Goal: Information Seeking & Learning: Check status

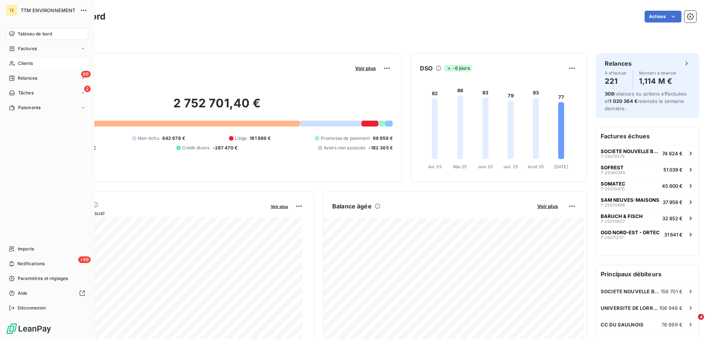
click at [30, 62] on span "Clients" at bounding box center [25, 63] width 15 height 7
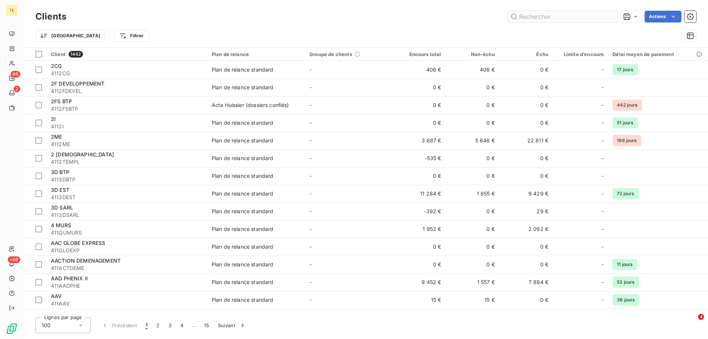
click at [521, 18] on input "text" at bounding box center [562, 17] width 111 height 12
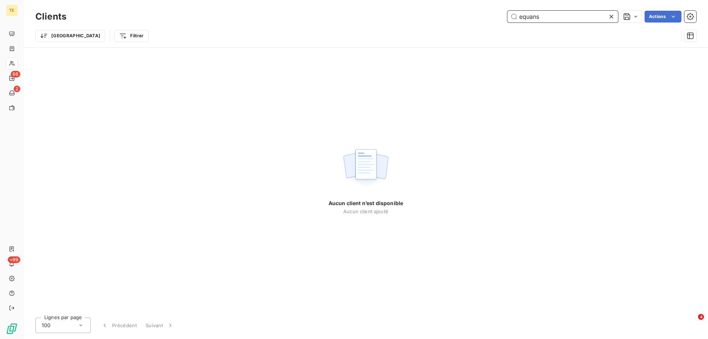
drag, startPoint x: 544, startPoint y: 18, endPoint x: 511, endPoint y: 20, distance: 33.7
click at [511, 20] on input "equans" at bounding box center [562, 17] width 111 height 12
paste input "________________________________________ Lo: ipsumdol-sit.ametconsecte.adip@eli…"
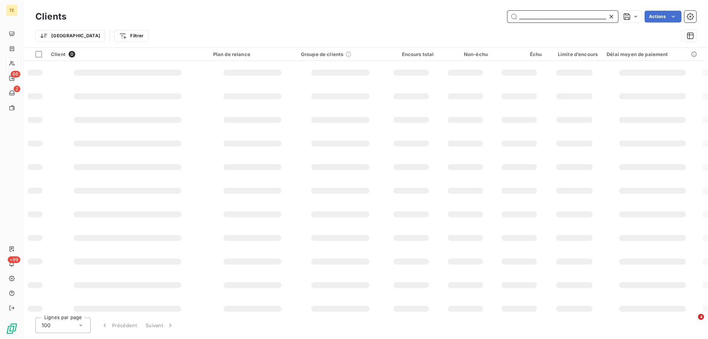
scroll to position [0, 3107]
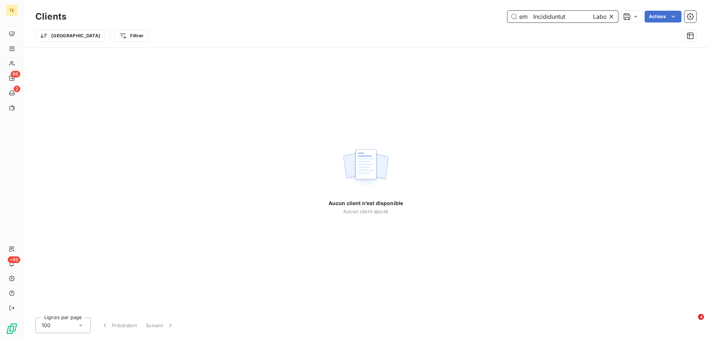
drag, startPoint x: 541, startPoint y: 14, endPoint x: 606, endPoint y: 24, distance: 65.7
click at [608, 24] on div "Clients Actions Trier Filtrer" at bounding box center [365, 28] width 661 height 38
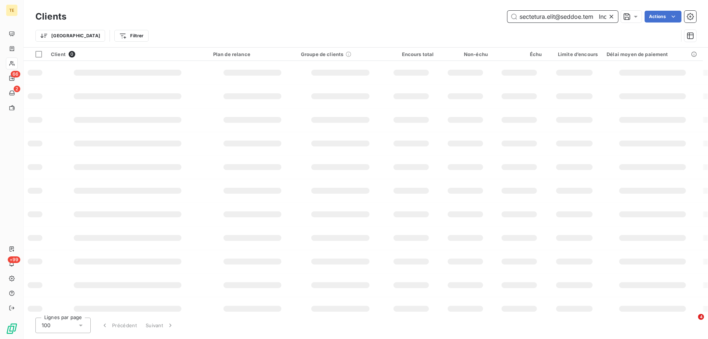
scroll to position [0, 3041]
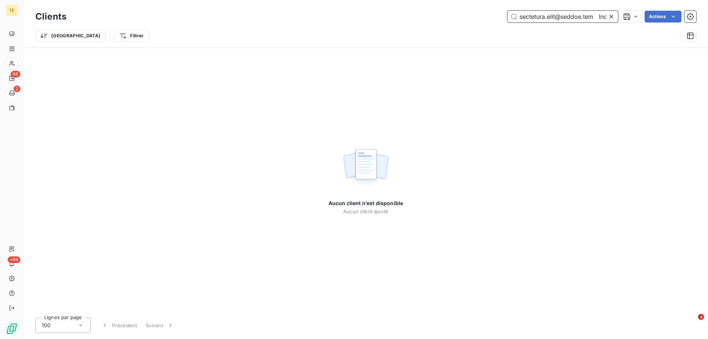
drag, startPoint x: 518, startPoint y: 18, endPoint x: 638, endPoint y: 27, distance: 120.2
click at [638, 27] on div "Clients Actions Trier Filtrer" at bounding box center [365, 28] width 661 height 38
drag, startPoint x: 604, startPoint y: 15, endPoint x: 517, endPoint y: 13, distance: 86.3
click at [517, 13] on input "text" at bounding box center [562, 17] width 111 height 12
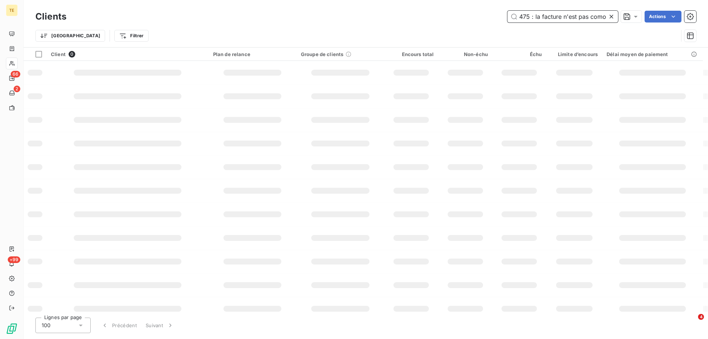
scroll to position [0, 2672]
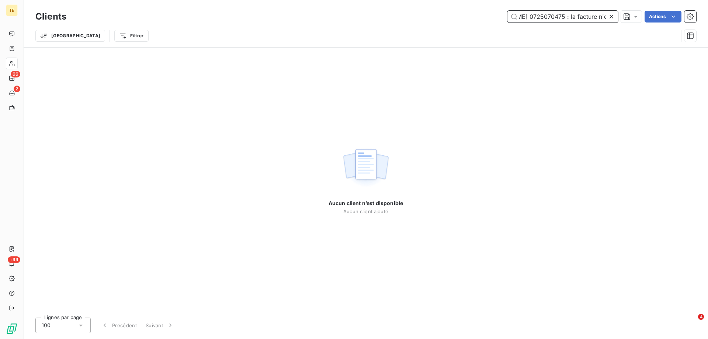
type input "________________________________________ De: [EMAIL_ADDRESS][DOMAIN_NAME] <[DOM…"
click at [609, 17] on icon at bounding box center [611, 16] width 7 height 7
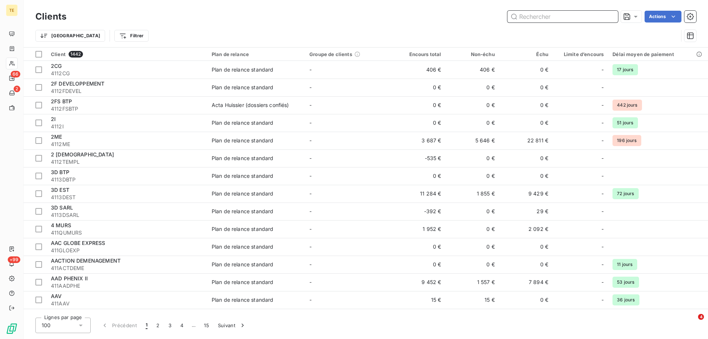
click at [522, 20] on input "text" at bounding box center [562, 17] width 111 height 12
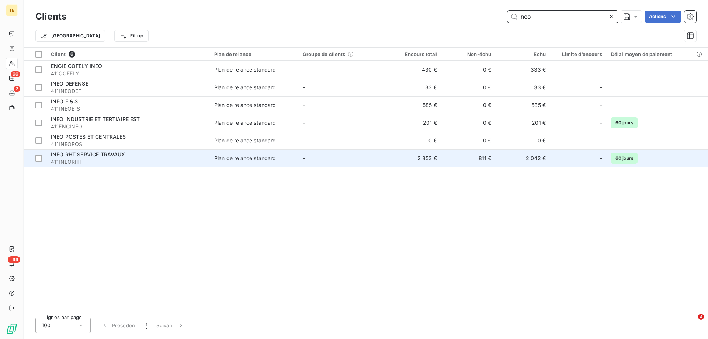
type input "ineo"
click at [78, 157] on div "INEO RHT SERVICE TRAVAUX" at bounding box center [128, 154] width 155 height 7
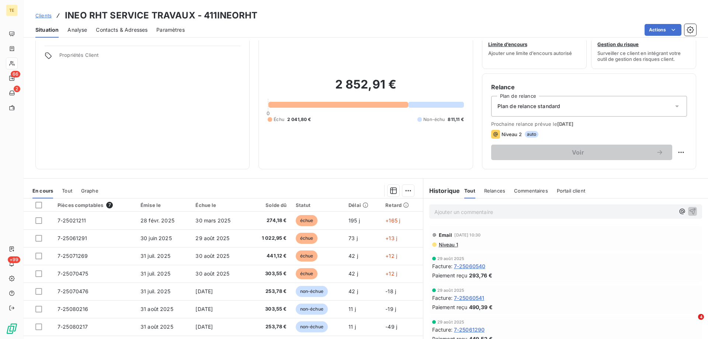
scroll to position [37, 0]
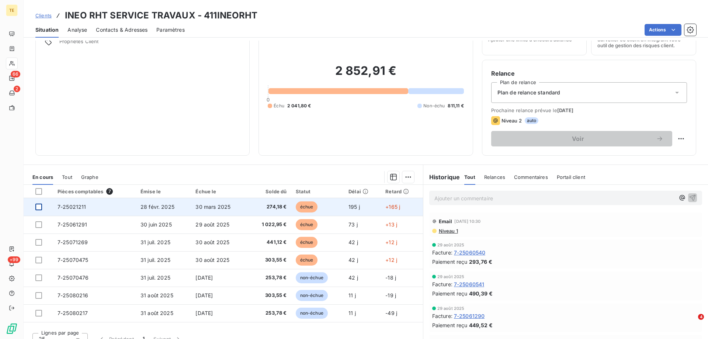
click at [38, 205] on div at bounding box center [38, 207] width 7 height 7
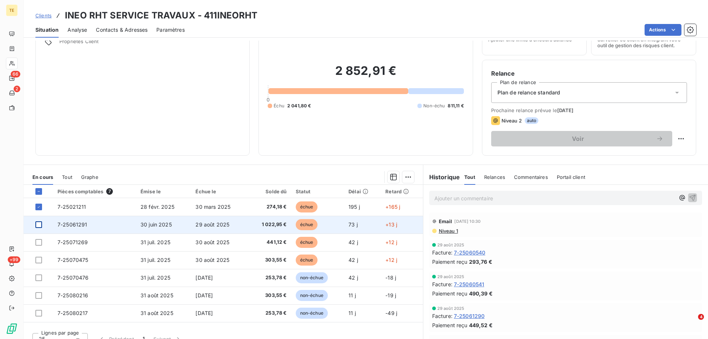
click at [39, 225] on div at bounding box center [38, 224] width 7 height 7
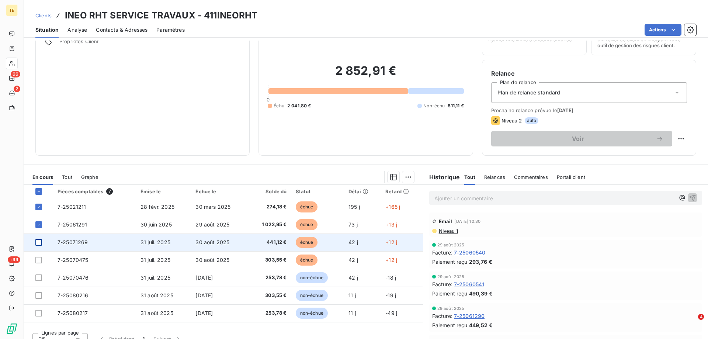
click at [39, 243] on div at bounding box center [38, 242] width 7 height 7
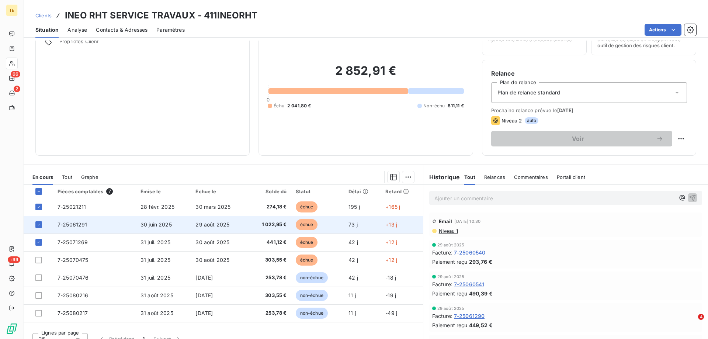
scroll to position [47, 0]
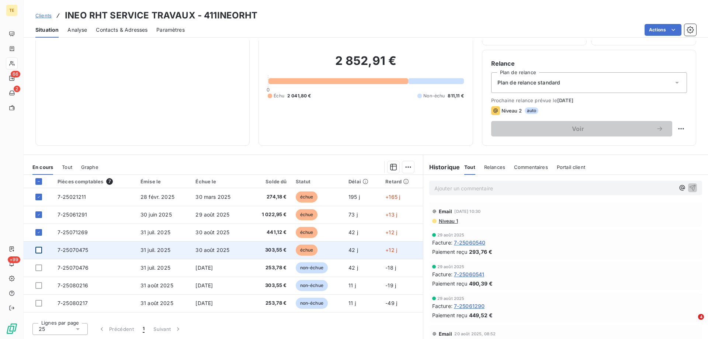
click at [40, 251] on div at bounding box center [38, 250] width 7 height 7
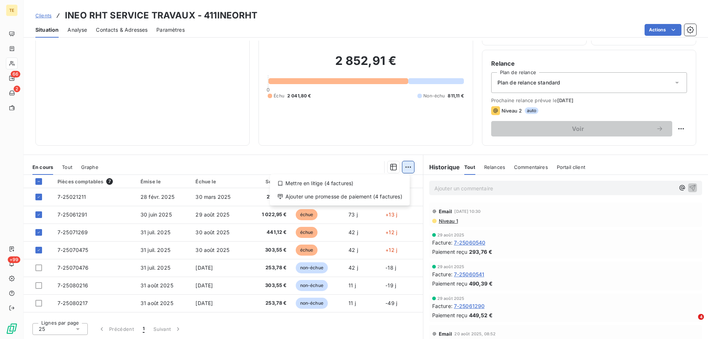
click at [403, 166] on html "TE 66 2 +99 Clients INEO RHT SERVICE TRAVAUX - 411INEORHT Situation Analyse Con…" at bounding box center [354, 169] width 708 height 339
drag, startPoint x: 346, startPoint y: 184, endPoint x: 476, endPoint y: 184, distance: 129.4
click at [476, 184] on html "TE 66 2 +99 Clients INEO RHT SERVICE TRAVAUX - 411INEORHT Situation Analyse Con…" at bounding box center [354, 169] width 708 height 339
click at [435, 187] on html "TE 66 2 +99 Clients INEO RHT SERVICE TRAVAUX - 411INEORHT Situation Analyse Con…" at bounding box center [354, 169] width 708 height 339
click at [438, 187] on p "Ajouter un commentaire ﻿" at bounding box center [554, 188] width 240 height 9
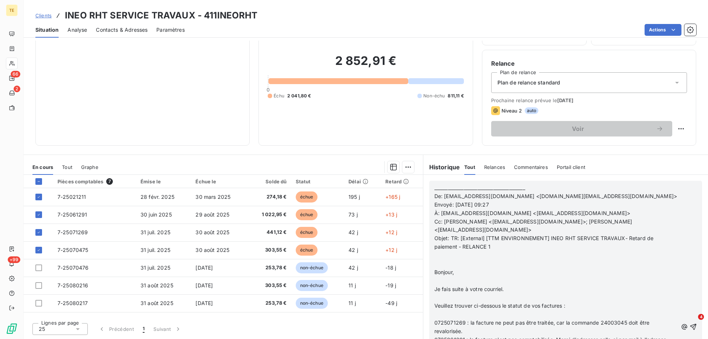
scroll to position [738, 0]
click at [690, 330] on icon "button" at bounding box center [693, 327] width 6 height 6
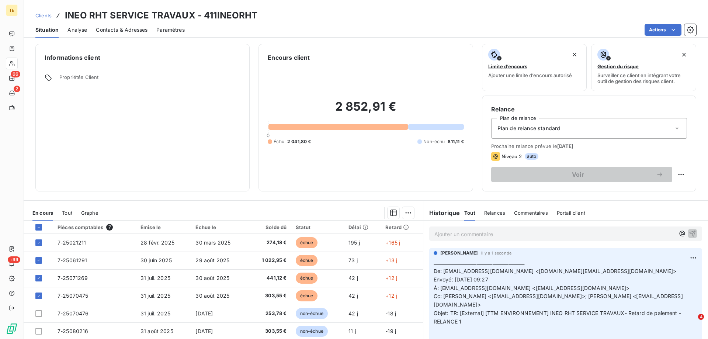
scroll to position [0, 0]
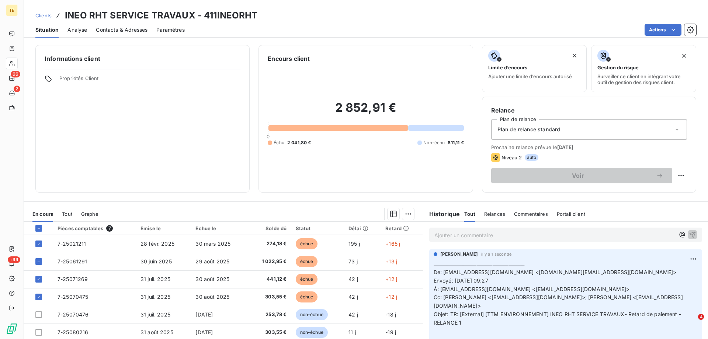
click at [441, 236] on p "Ajouter un commentaire ﻿" at bounding box center [554, 234] width 240 height 9
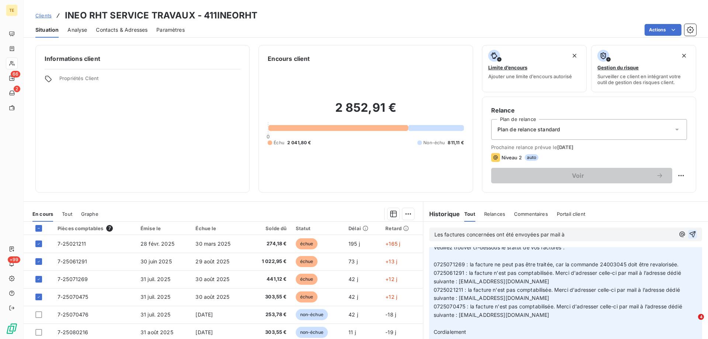
scroll to position [184, 0]
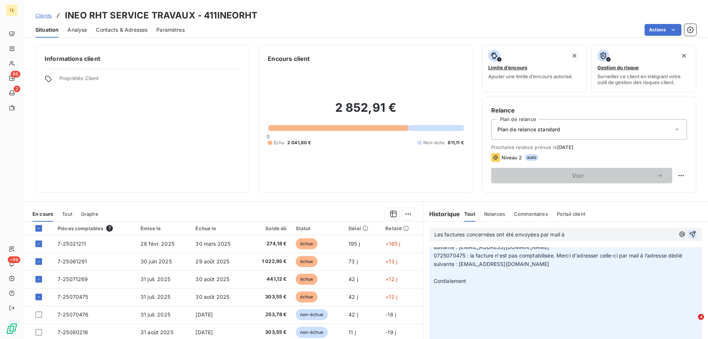
drag, startPoint x: 569, startPoint y: 264, endPoint x: 456, endPoint y: 267, distance: 113.3
click at [456, 267] on p "________________________________________ De: [EMAIL_ADDRESS][DOMAIN_NAME] <[DOM…" at bounding box center [566, 213] width 264 height 278
copy span "[EMAIL_ADDRESS][DOMAIN_NAME]"
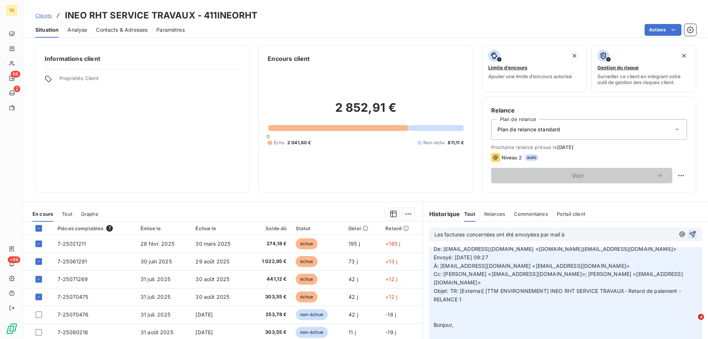
scroll to position [0, 0]
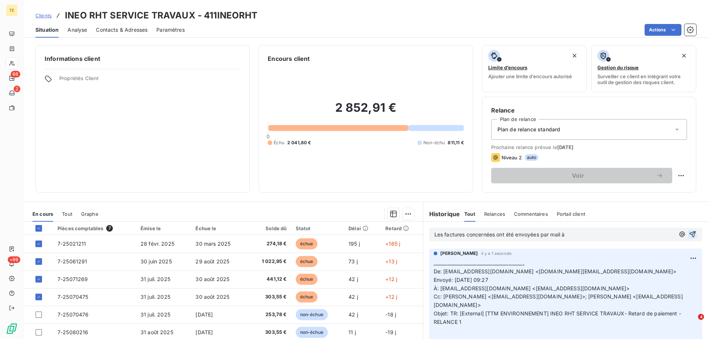
click at [586, 235] on p "Les factures concernées ont été envoyées par mail à" at bounding box center [554, 234] width 240 height 8
click at [689, 237] on icon "button" at bounding box center [692, 233] width 7 height 7
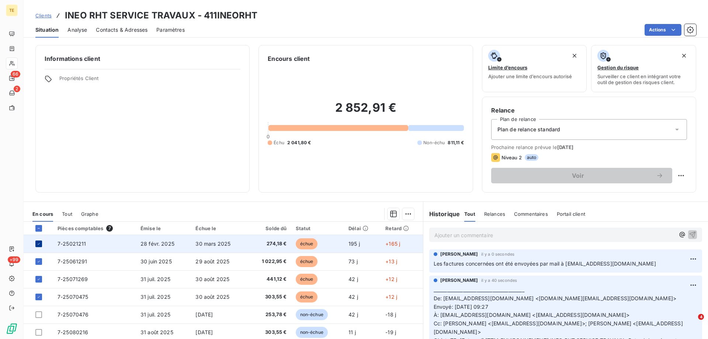
click at [40, 244] on icon at bounding box center [39, 244] width 4 height 4
click at [39, 228] on icon at bounding box center [39, 228] width 2 height 0
click at [39, 228] on icon at bounding box center [39, 228] width 2 height 1
click at [37, 243] on div at bounding box center [38, 243] width 7 height 7
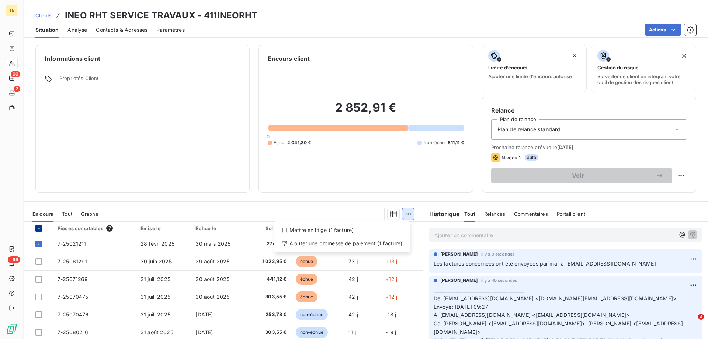
click at [404, 212] on html "TE 66 2 +99 Clients INEO RHT SERVICE TRAVAUX - 411INEORHT Situation Analyse Con…" at bounding box center [354, 169] width 708 height 339
click at [237, 166] on html "TE 66 2 +99 Clients INEO RHT SERVICE TRAVAUX - 411INEORHT Situation Analyse Con…" at bounding box center [354, 169] width 708 height 339
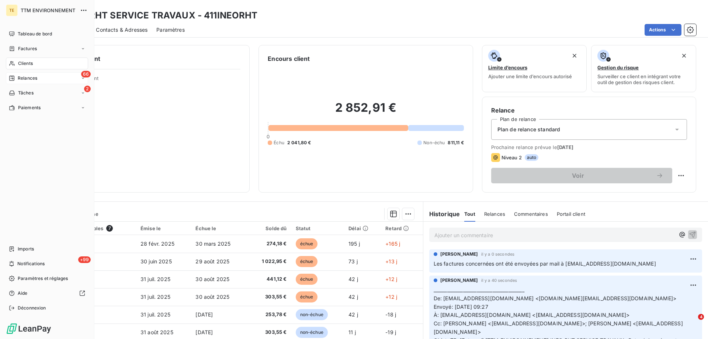
click at [26, 82] on div "66 Relances" at bounding box center [47, 78] width 82 height 12
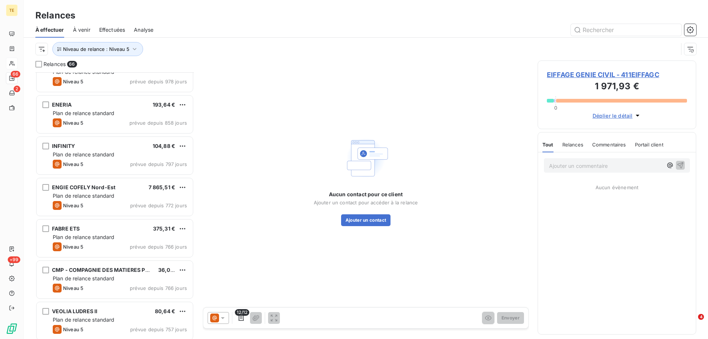
scroll to position [406, 0]
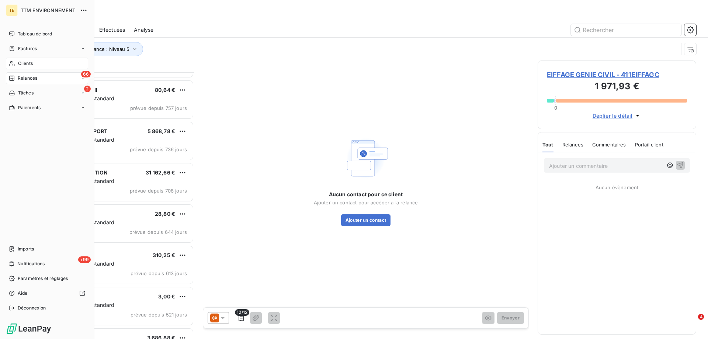
click at [24, 60] on span "Clients" at bounding box center [25, 63] width 15 height 7
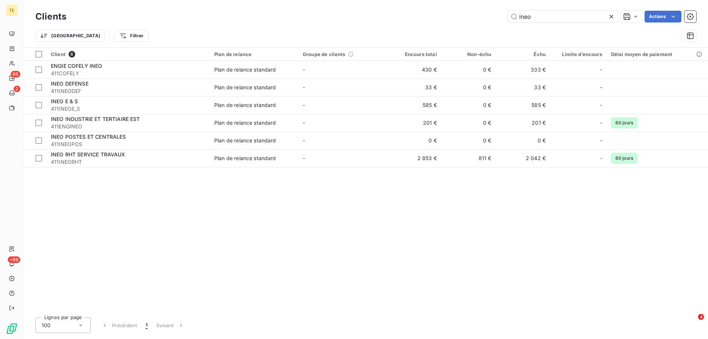
drag, startPoint x: 538, startPoint y: 18, endPoint x: 482, endPoint y: 18, distance: 55.7
click at [482, 18] on div "ineo Actions" at bounding box center [385, 17] width 621 height 12
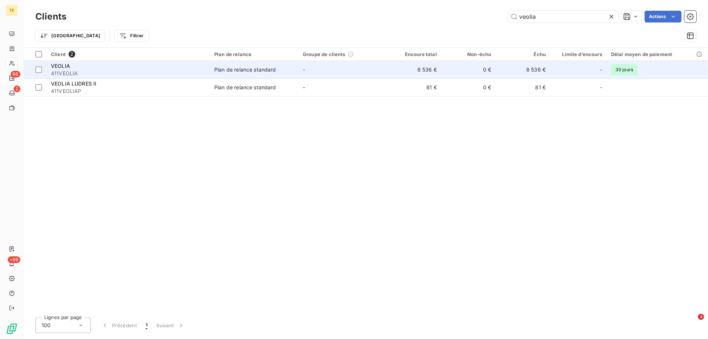
type input "veolia"
click at [63, 70] on span "411VEOLIA" at bounding box center [128, 73] width 155 height 7
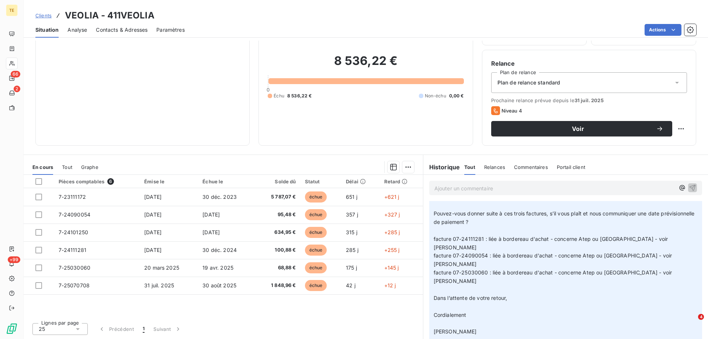
scroll to position [74, 0]
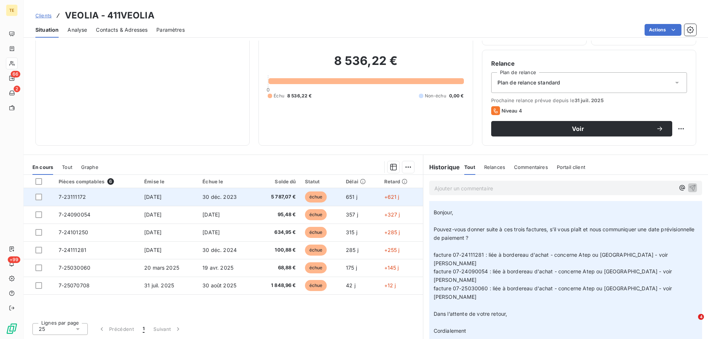
click at [75, 196] on span "7-23111172" at bounding box center [73, 197] width 28 height 6
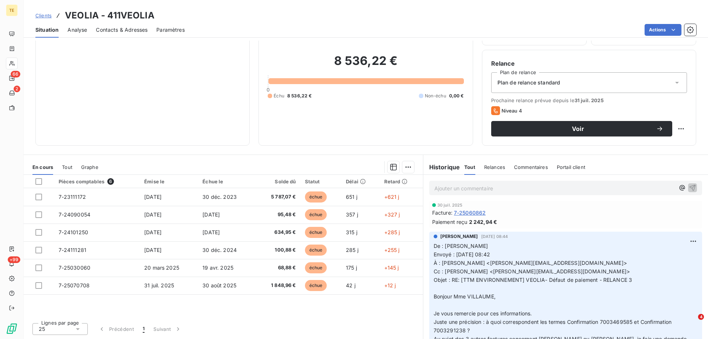
scroll to position [258, 0]
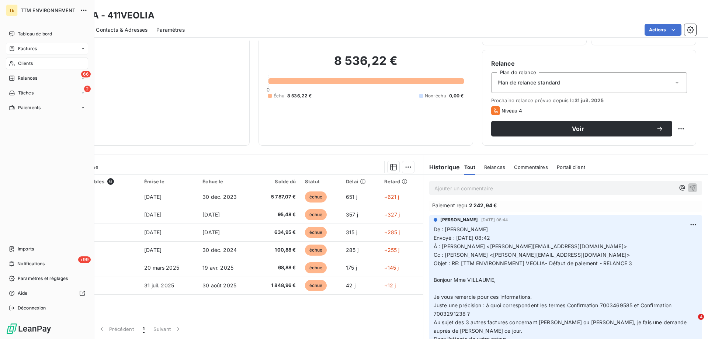
click at [28, 46] on span "Factures" at bounding box center [27, 48] width 19 height 7
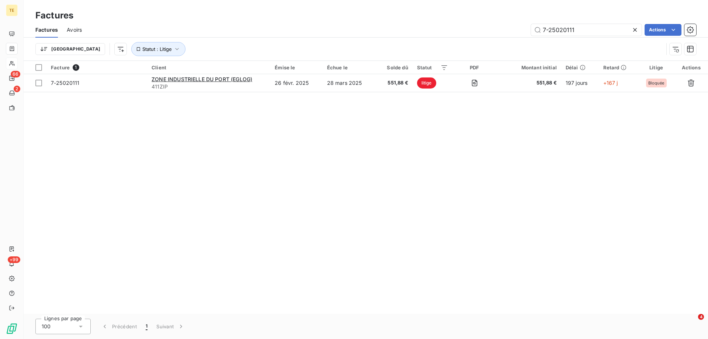
drag, startPoint x: 476, startPoint y: 30, endPoint x: 441, endPoint y: 30, distance: 35.0
click at [441, 30] on div "7-25020111 Actions" at bounding box center [394, 30] width 606 height 12
type input "0"
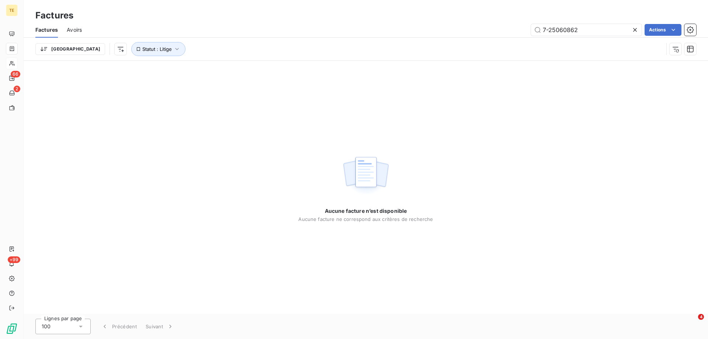
type input "7-25060862"
